Goal: Navigation & Orientation: Go to known website

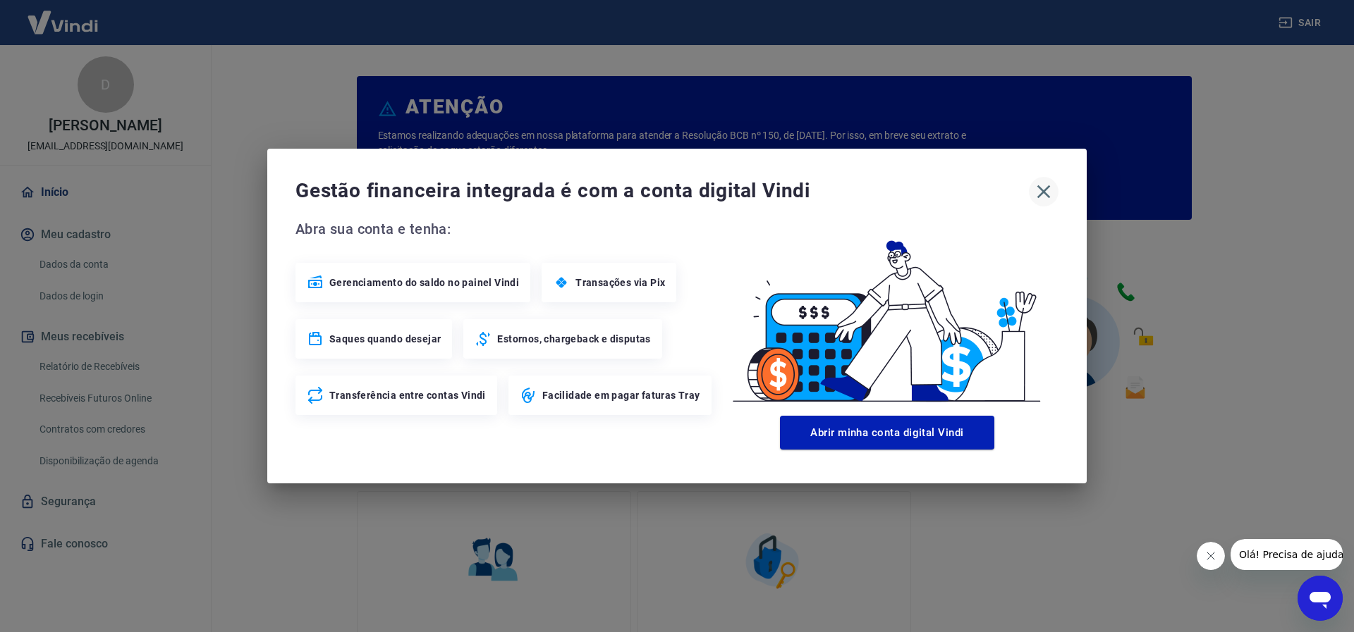
click at [1045, 189] on icon "button" at bounding box center [1043, 191] width 23 height 23
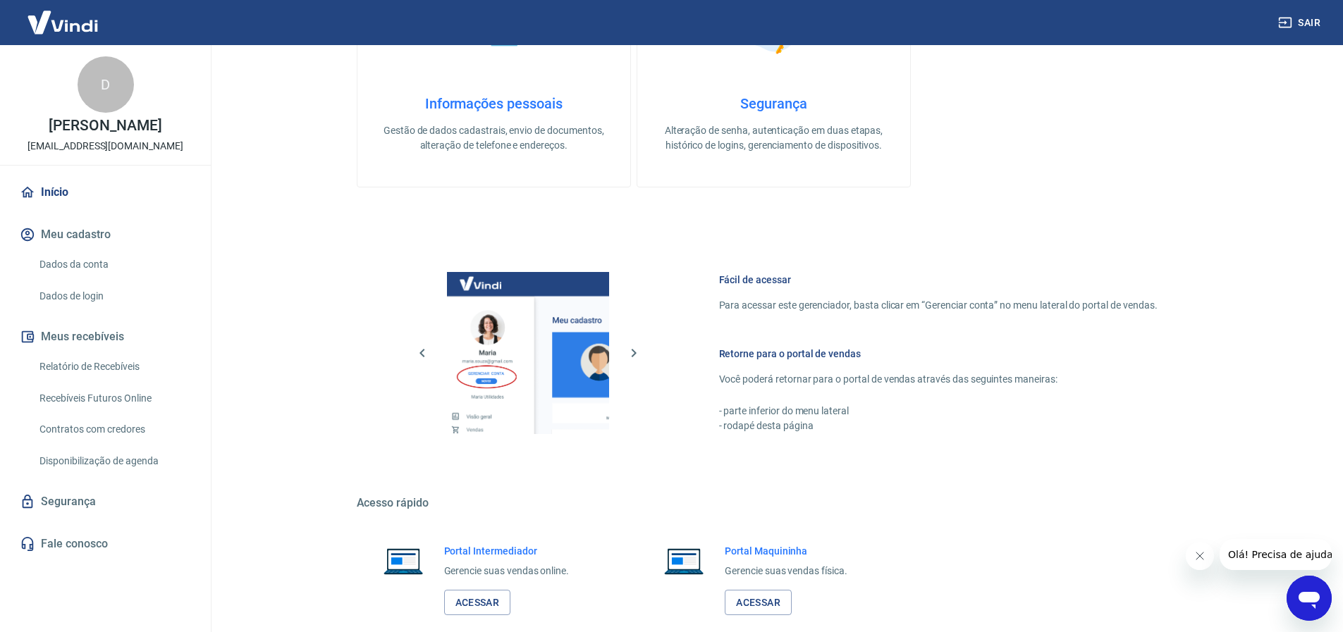
scroll to position [613, 0]
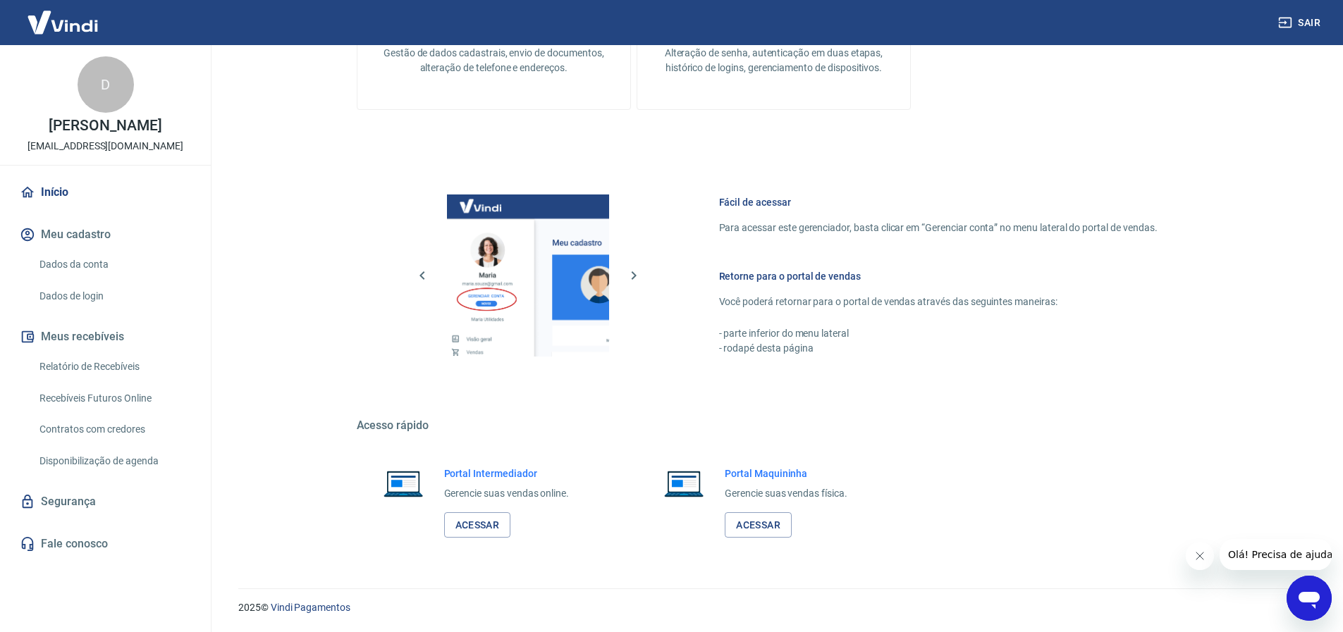
click at [465, 539] on div "Portal Intermediador Gerencie suas vendas online. Acessar" at bounding box center [493, 503] width 273 height 106
click at [482, 531] on link "Acessar" at bounding box center [477, 526] width 67 height 26
